Goal: Find specific page/section: Find specific page/section

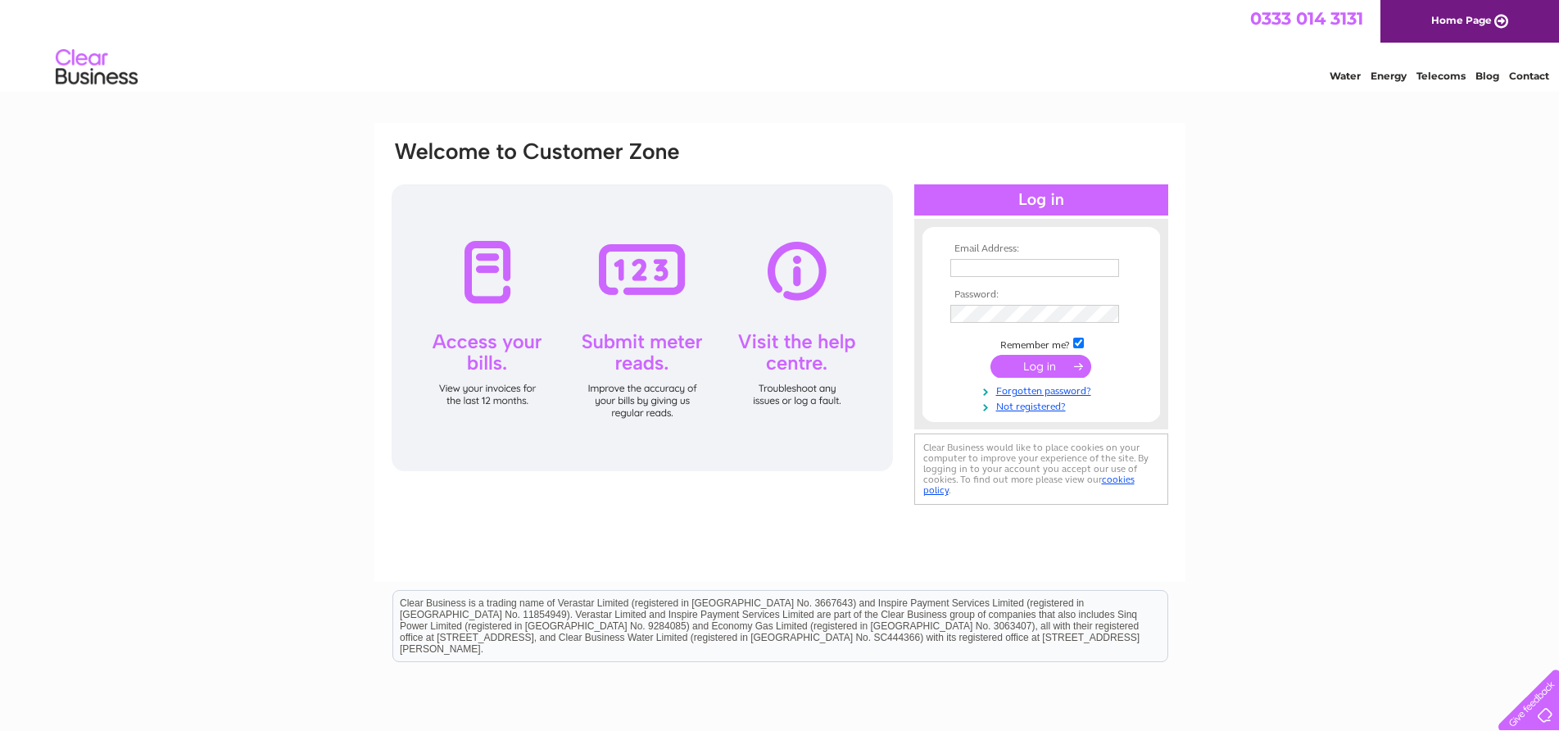
type input "info@midcheshirewindows.co.uk"
click at [1024, 364] on input "submit" at bounding box center [1040, 366] width 101 height 23
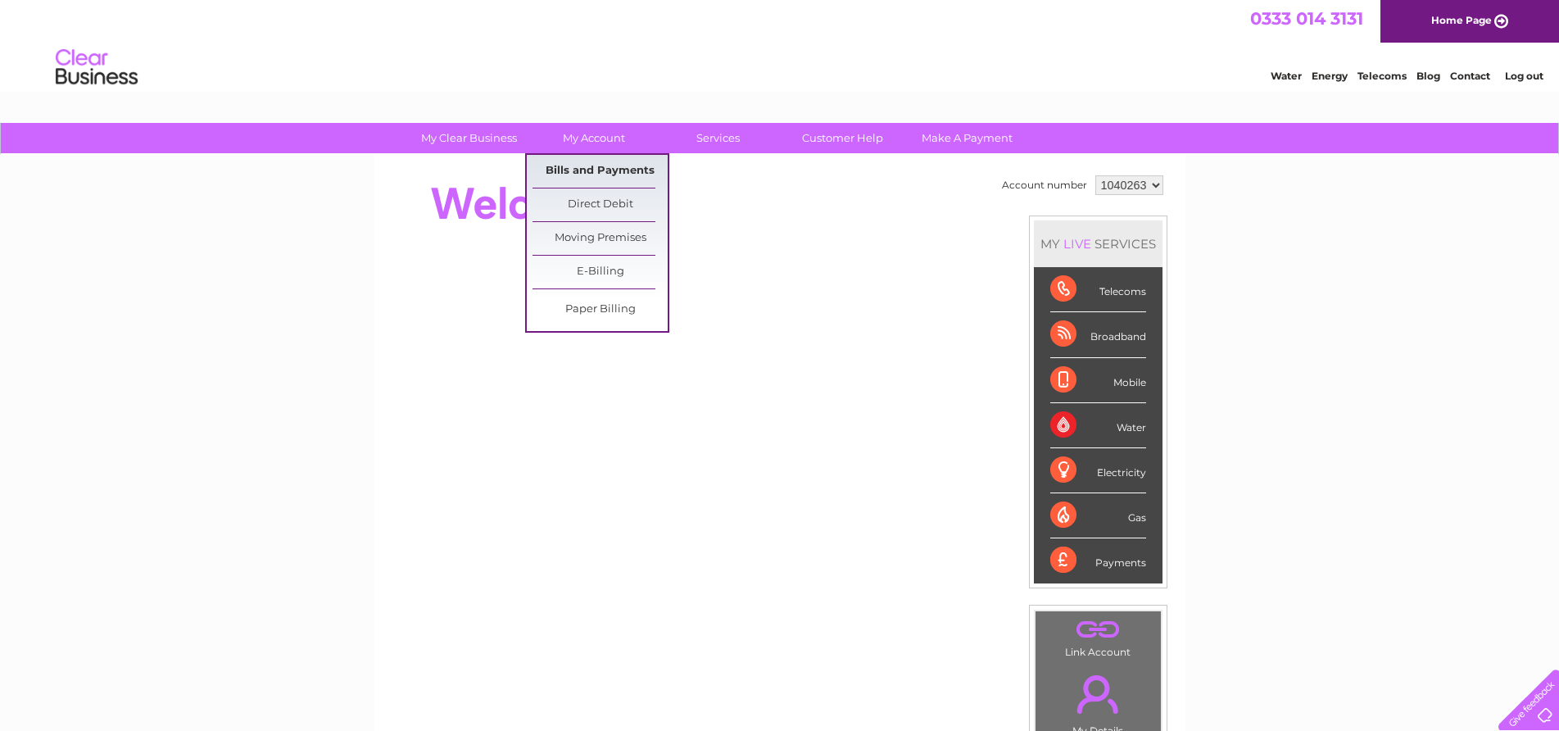
click at [594, 167] on link "Bills and Payments" at bounding box center [599, 171] width 135 height 33
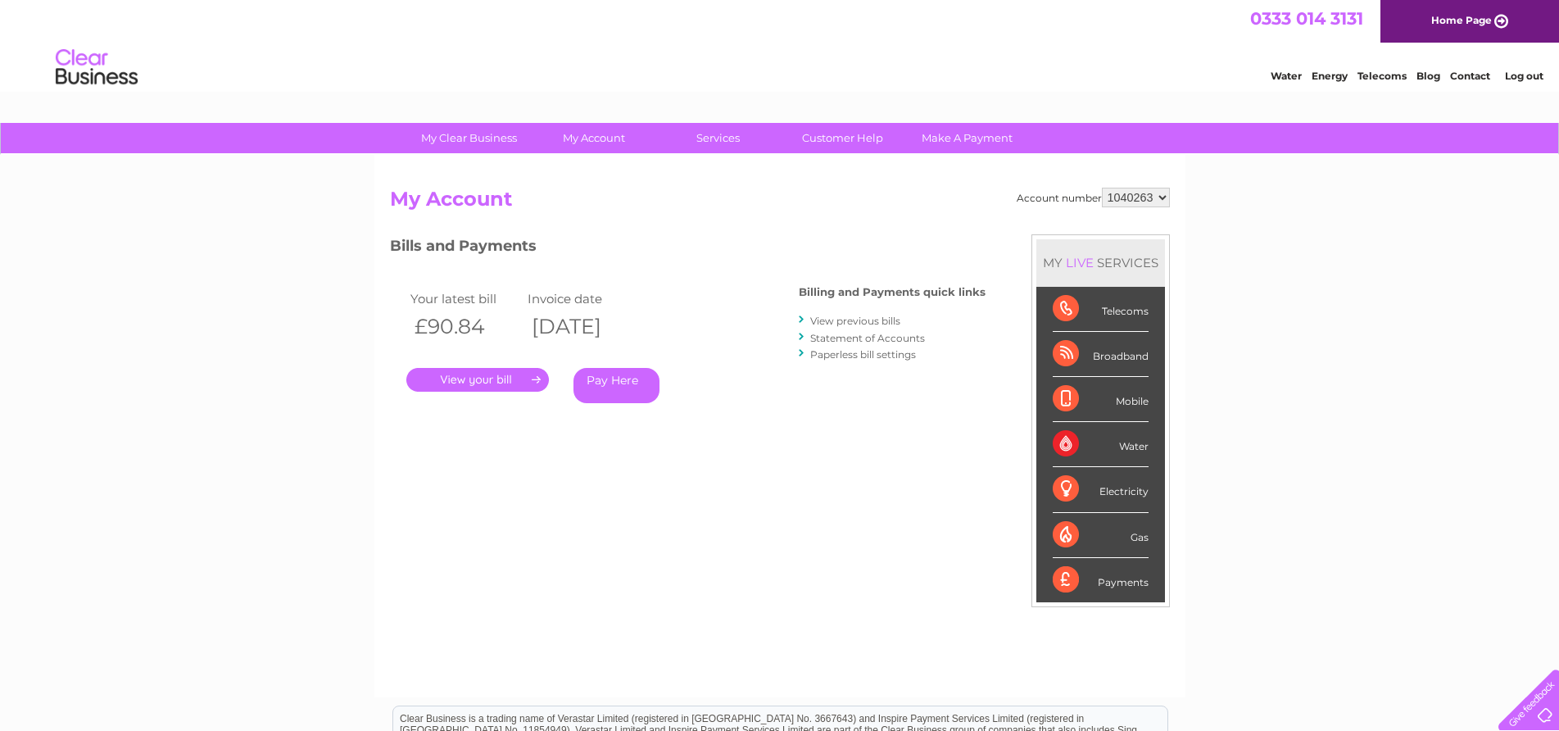
click at [523, 378] on link "." at bounding box center [477, 380] width 143 height 24
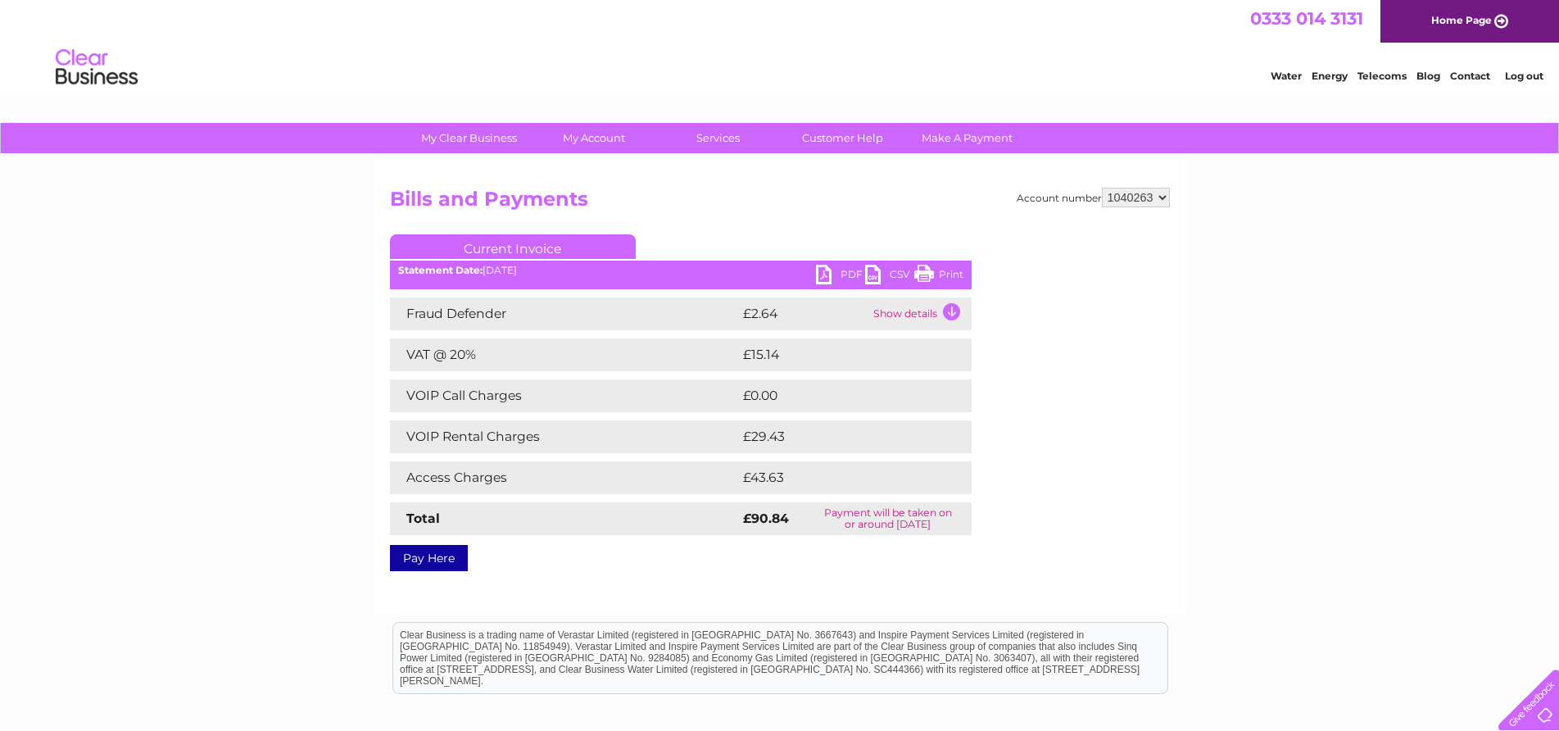
click at [946, 273] on link "Print" at bounding box center [938, 277] width 49 height 24
